Goal: Navigation & Orientation: Find specific page/section

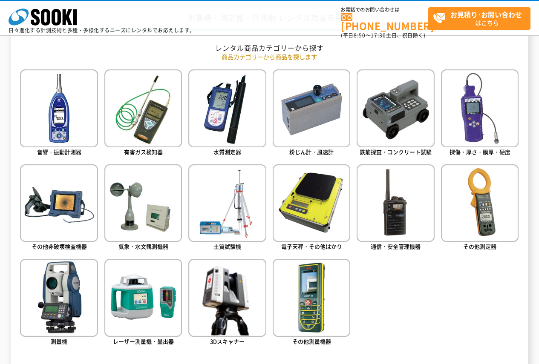
scroll to position [340, 0]
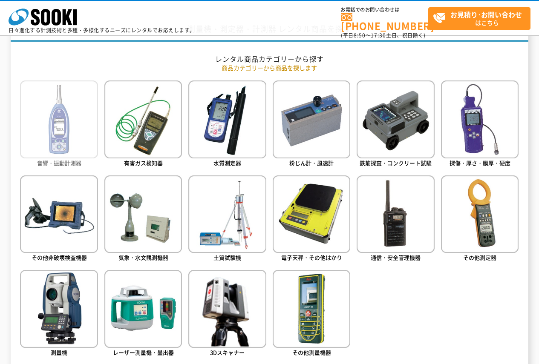
click at [61, 159] on span "音響・振動計測器" at bounding box center [59, 163] width 44 height 8
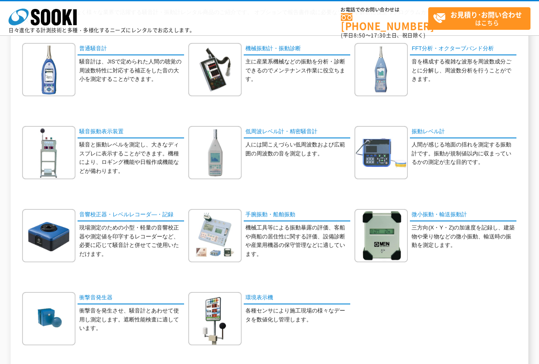
scroll to position [43, 0]
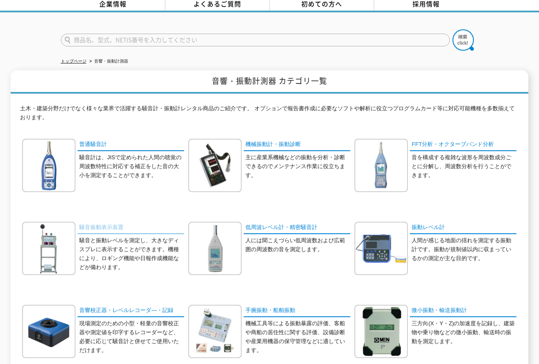
click at [115, 222] on link "騒音振動表示装置" at bounding box center [131, 228] width 106 height 12
